Goal: Information Seeking & Learning: Learn about a topic

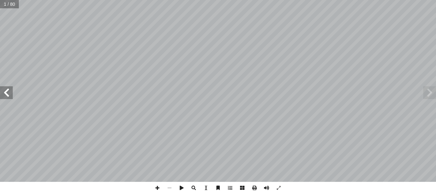
click at [7, 89] on span at bounding box center [6, 92] width 13 height 13
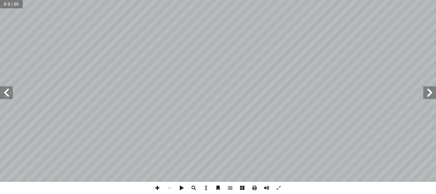
click at [156, 186] on span at bounding box center [157, 187] width 12 height 12
click at [8, 93] on span at bounding box center [6, 92] width 13 height 13
click at [6, 95] on span at bounding box center [6, 92] width 13 height 13
click at [4, 91] on span at bounding box center [6, 92] width 13 height 13
